Goal: Transaction & Acquisition: Purchase product/service

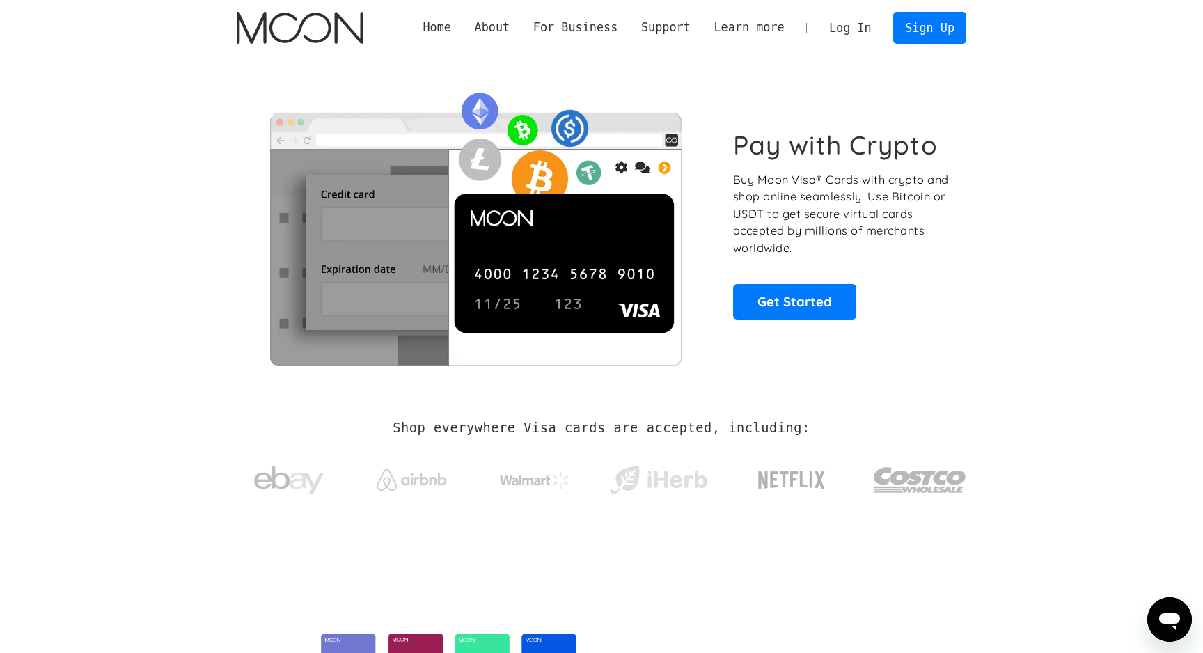
click at [840, 38] on link "Log In" at bounding box center [849, 28] width 65 height 31
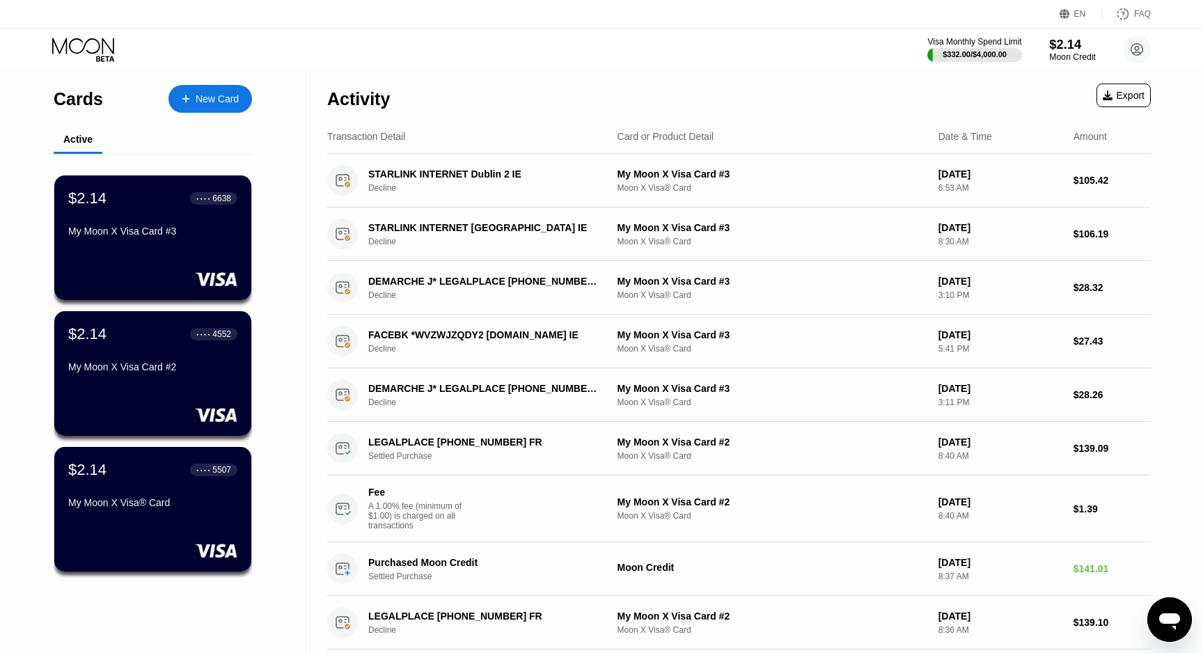
click at [1071, 51] on div "$2.14" at bounding box center [1072, 44] width 47 height 15
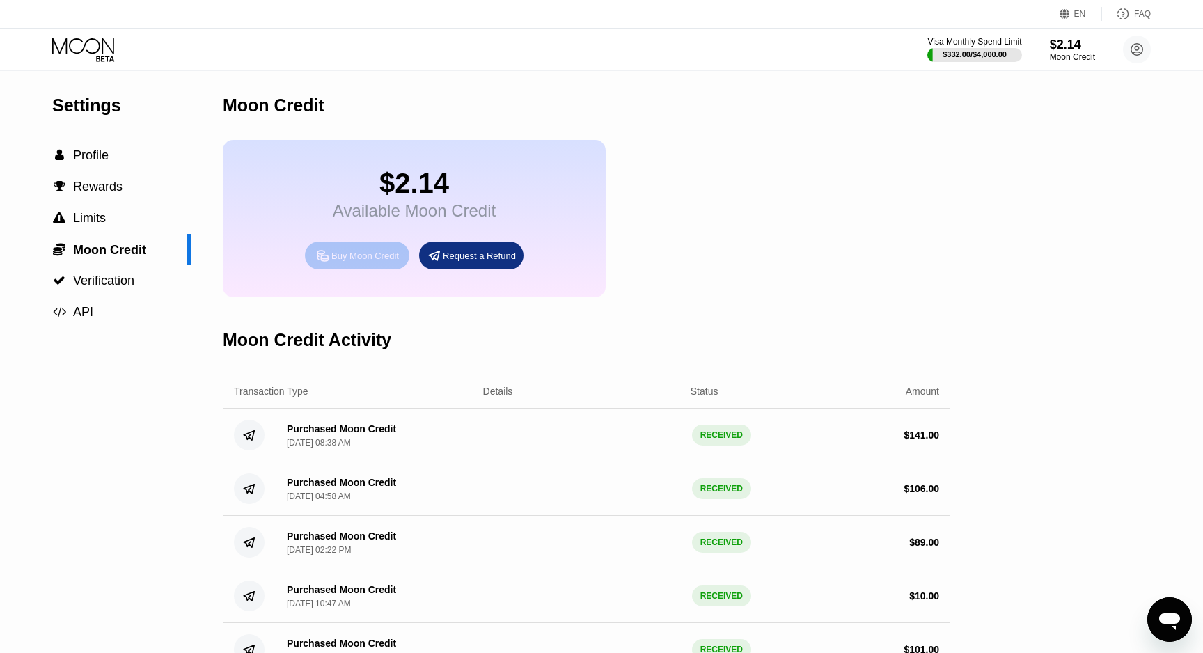
click at [363, 258] on div "Buy Moon Credit" at bounding box center [365, 256] width 68 height 12
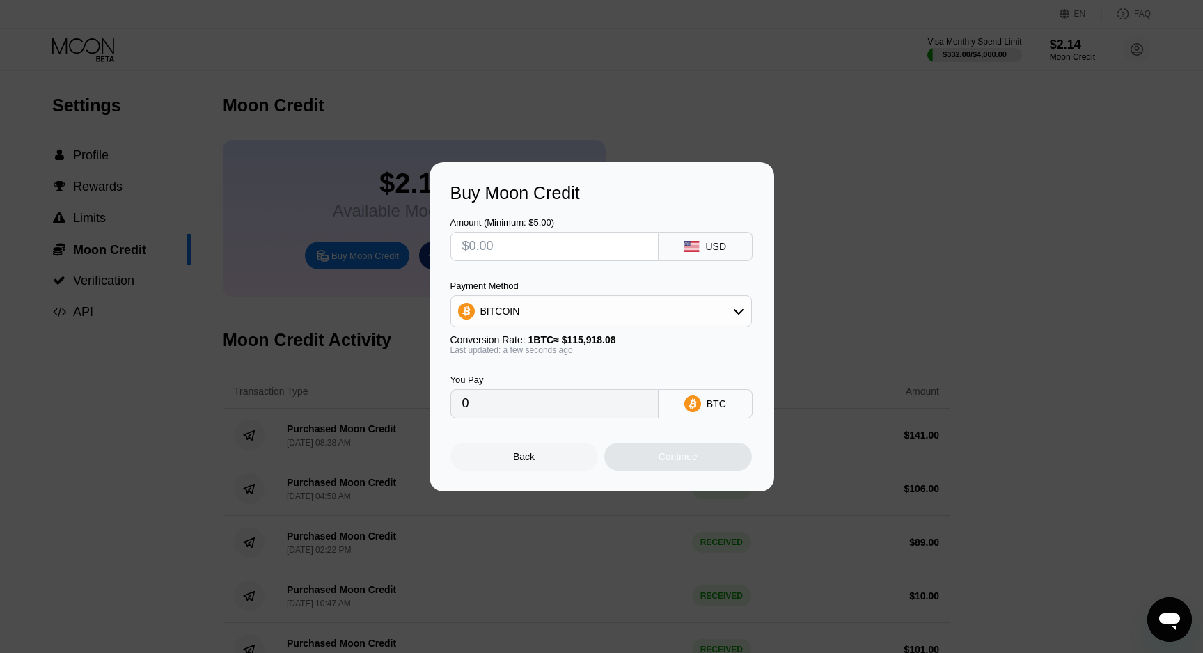
click at [535, 296] on div "BITCOIN" at bounding box center [600, 311] width 301 height 32
click at [532, 304] on div "BITCOIN" at bounding box center [601, 311] width 300 height 28
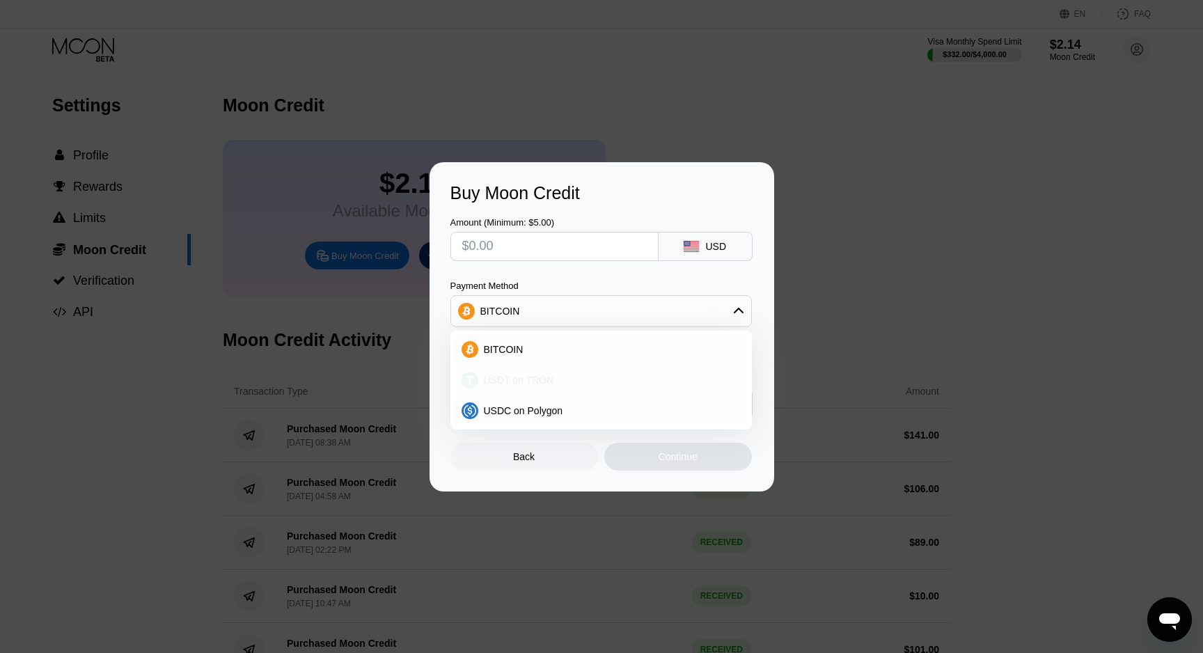
click at [503, 375] on span "USDT on TRON" at bounding box center [519, 380] width 70 height 11
type input "0.00"
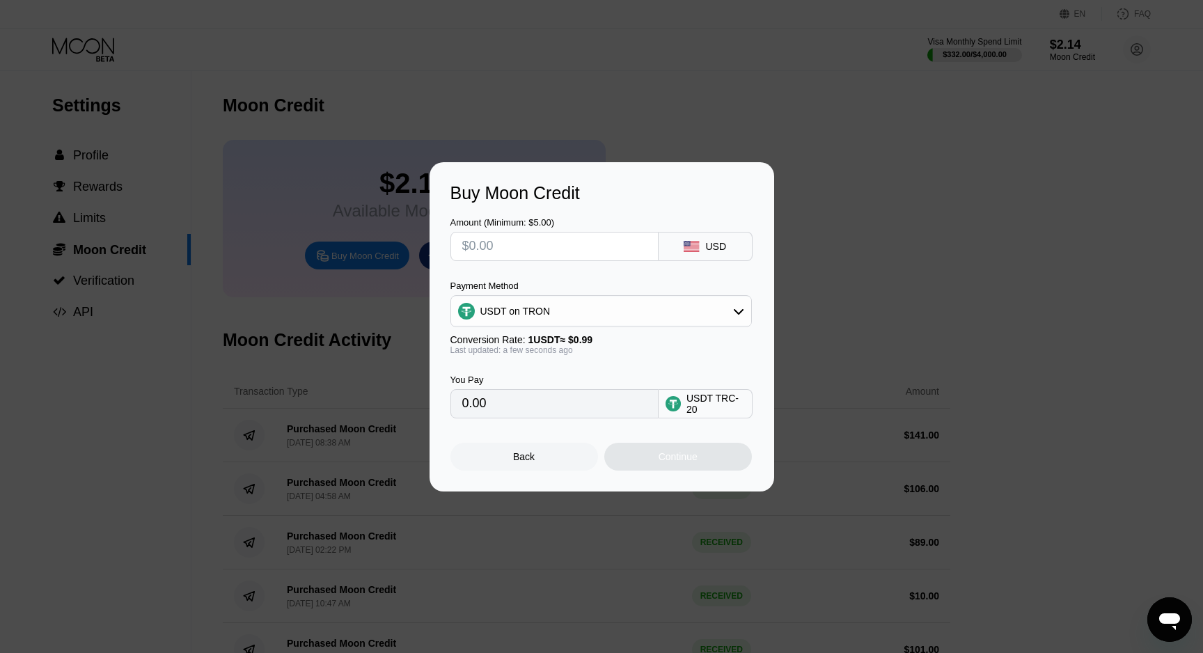
click at [506, 241] on input "text" at bounding box center [554, 247] width 184 height 28
type input "$1"
type input "1.01"
type input "$10"
type input "10.10"
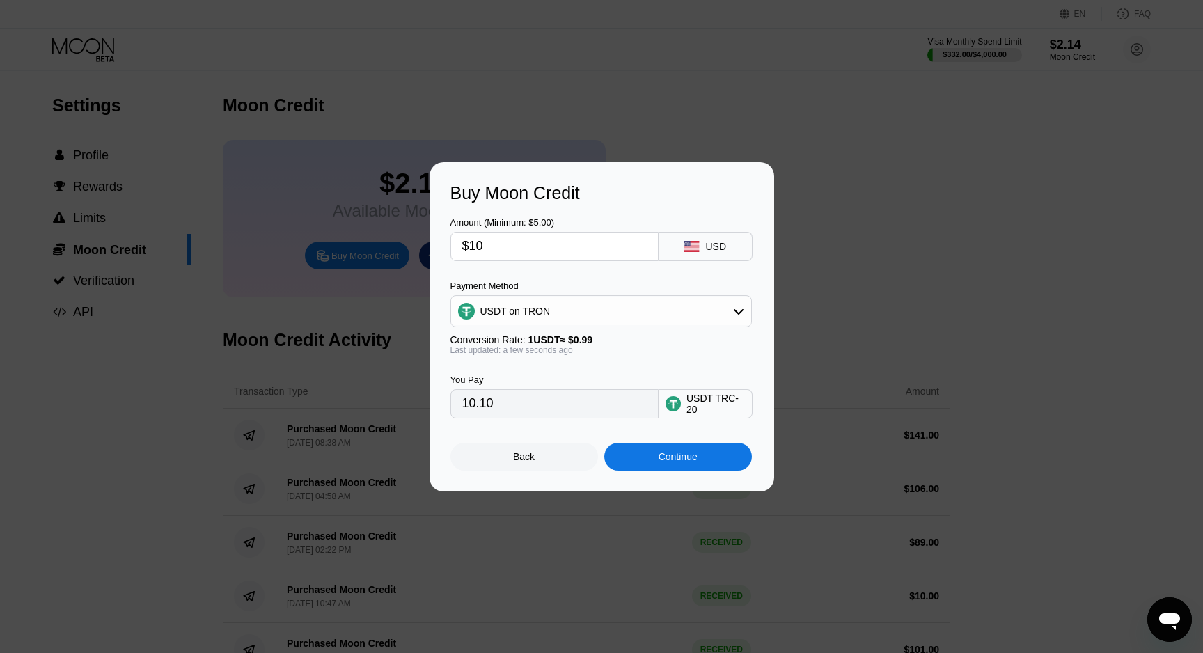
type input "$107"
type input "108.08"
type input "$107"
click at [645, 460] on div "Continue" at bounding box center [678, 457] width 148 height 28
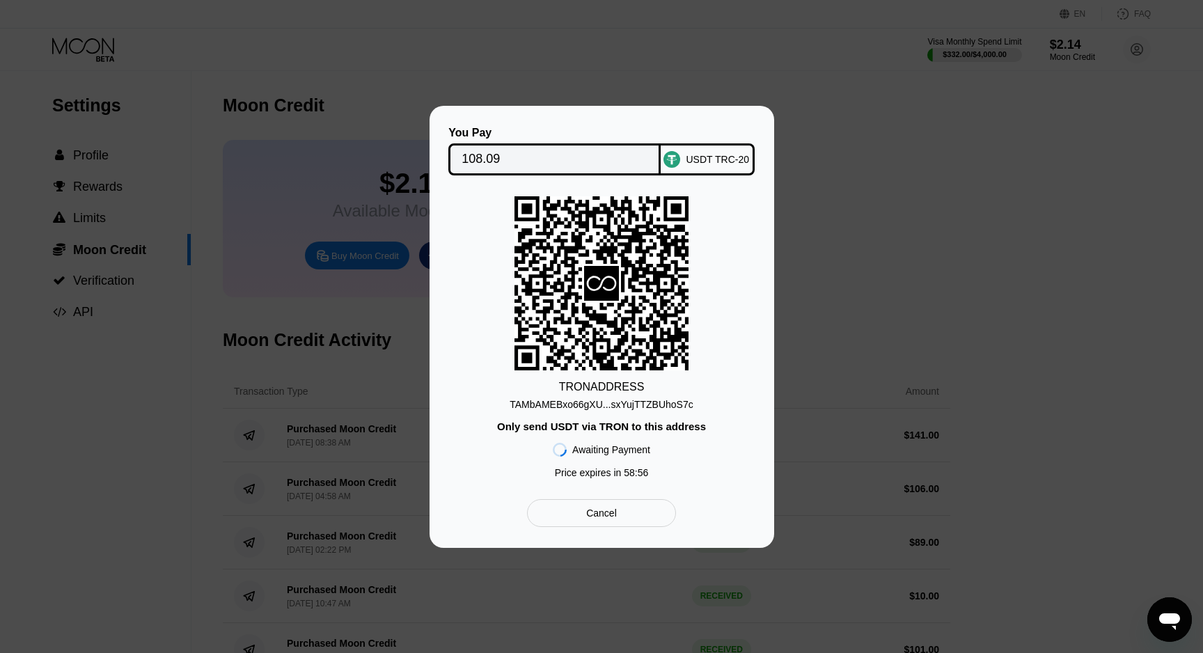
click at [662, 409] on div "TAMbAMEBxo66gXU...sxYujTTZBUhoS7c" at bounding box center [602, 404] width 184 height 11
